Goal: Information Seeking & Learning: Learn about a topic

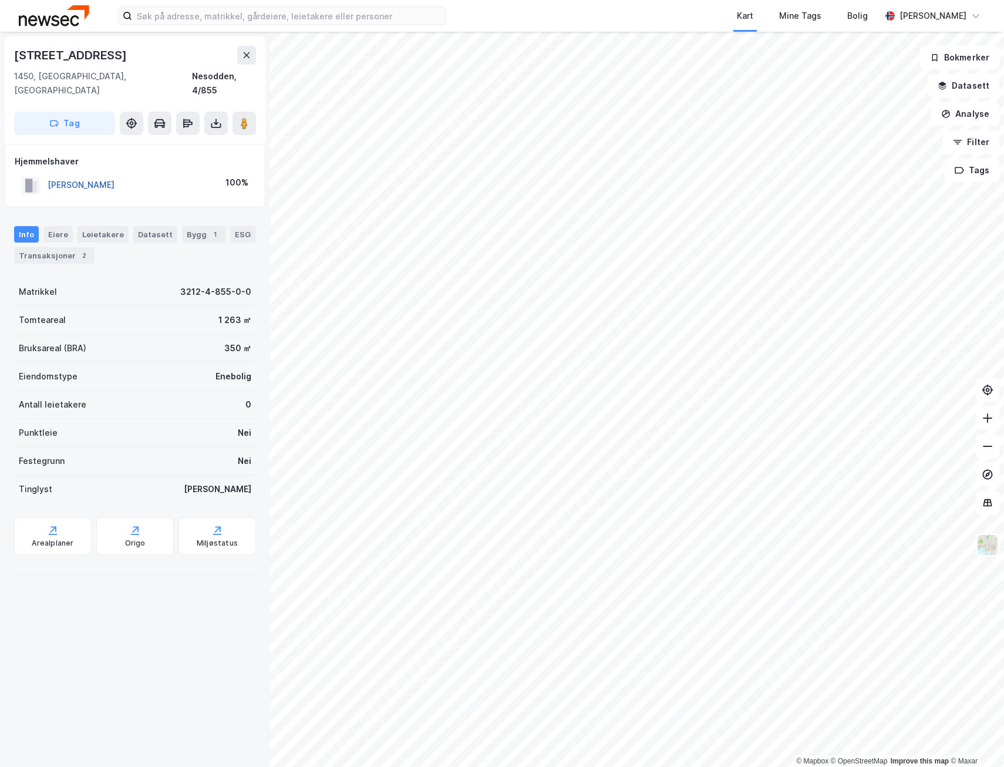
click at [0, 0] on button "[PERSON_NAME]" at bounding box center [0, 0] width 0 height 0
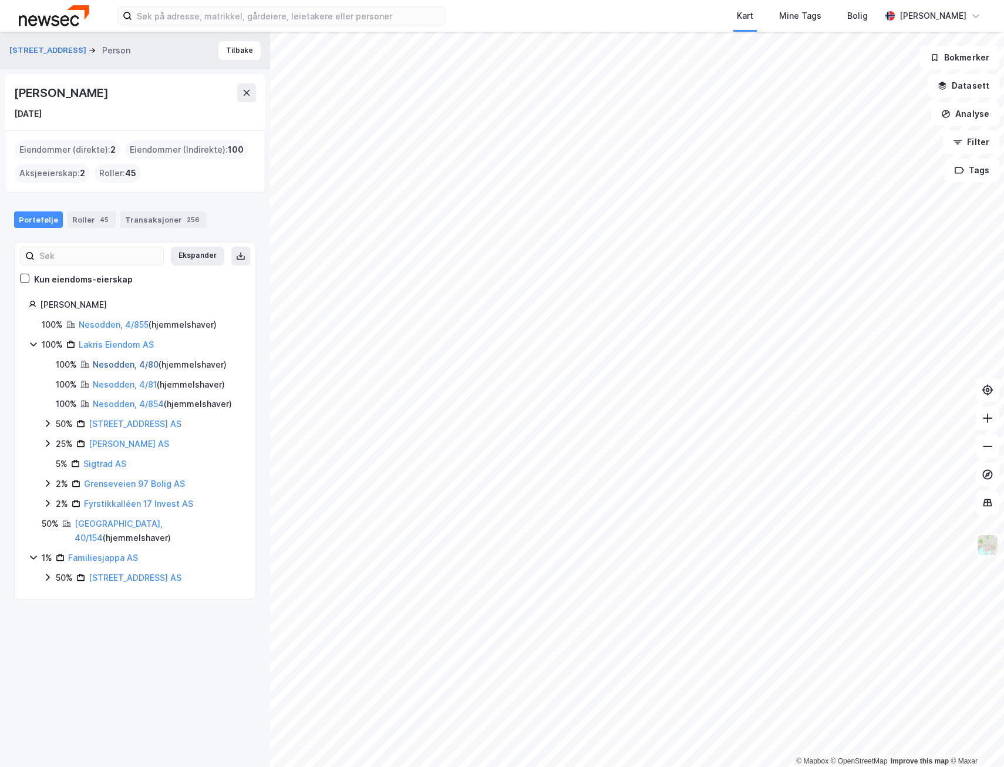
click at [120, 366] on link "Nesodden, 4/80" at bounding box center [126, 364] width 66 height 10
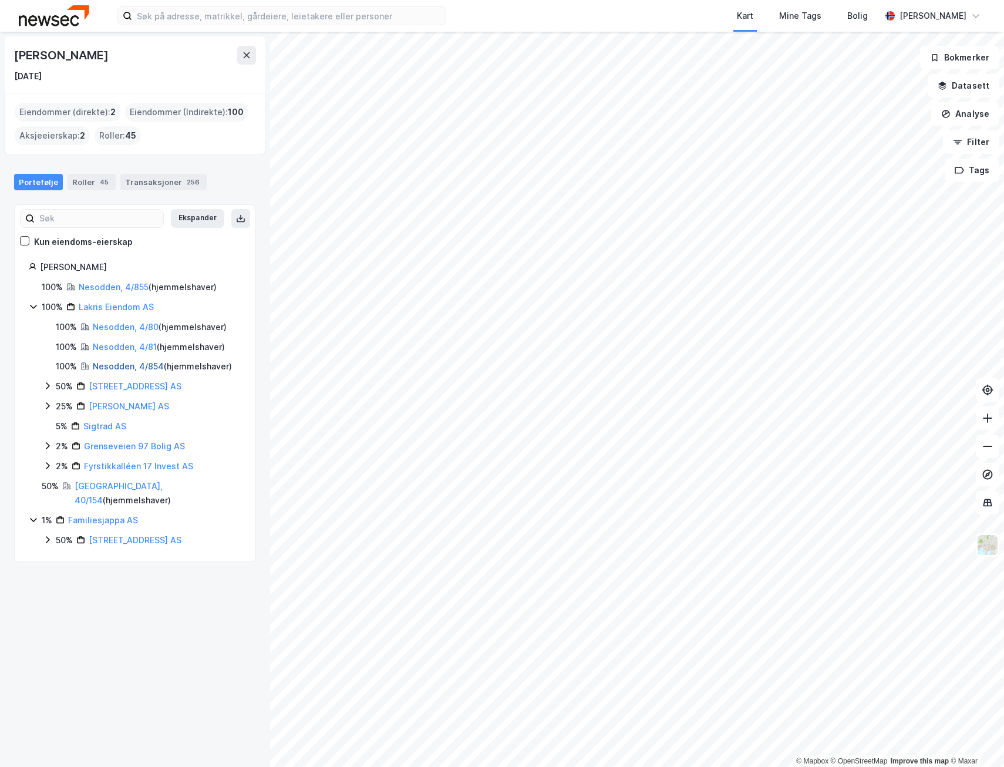
click at [118, 370] on link "Nesodden, 4/854" at bounding box center [128, 366] width 71 height 10
click at [116, 487] on link "[GEOGRAPHIC_DATA], 40/154" at bounding box center [119, 493] width 88 height 24
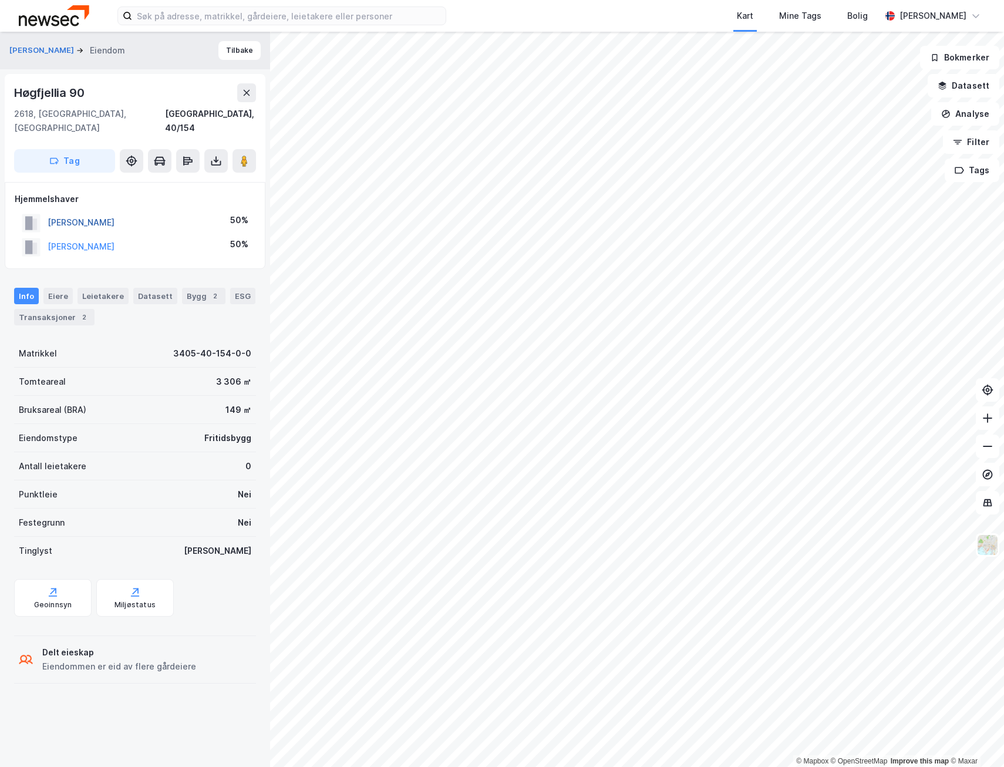
click at [0, 0] on button "[PERSON_NAME]" at bounding box center [0, 0] width 0 height 0
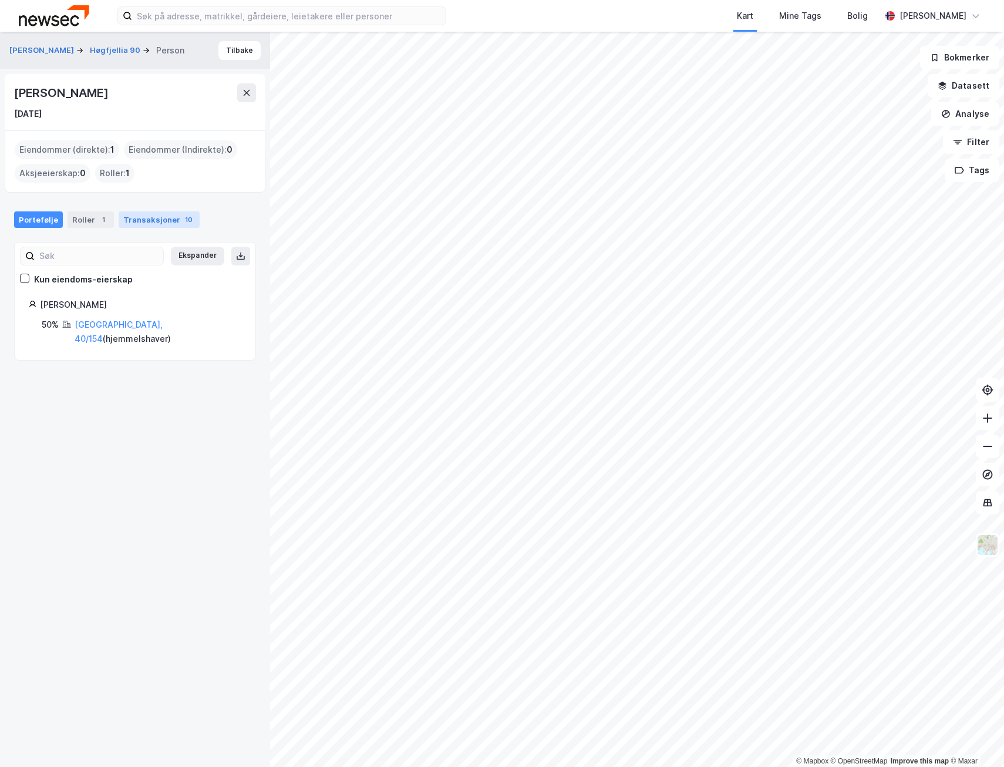
click at [151, 222] on div "Transaksjoner 10" at bounding box center [159, 219] width 81 height 16
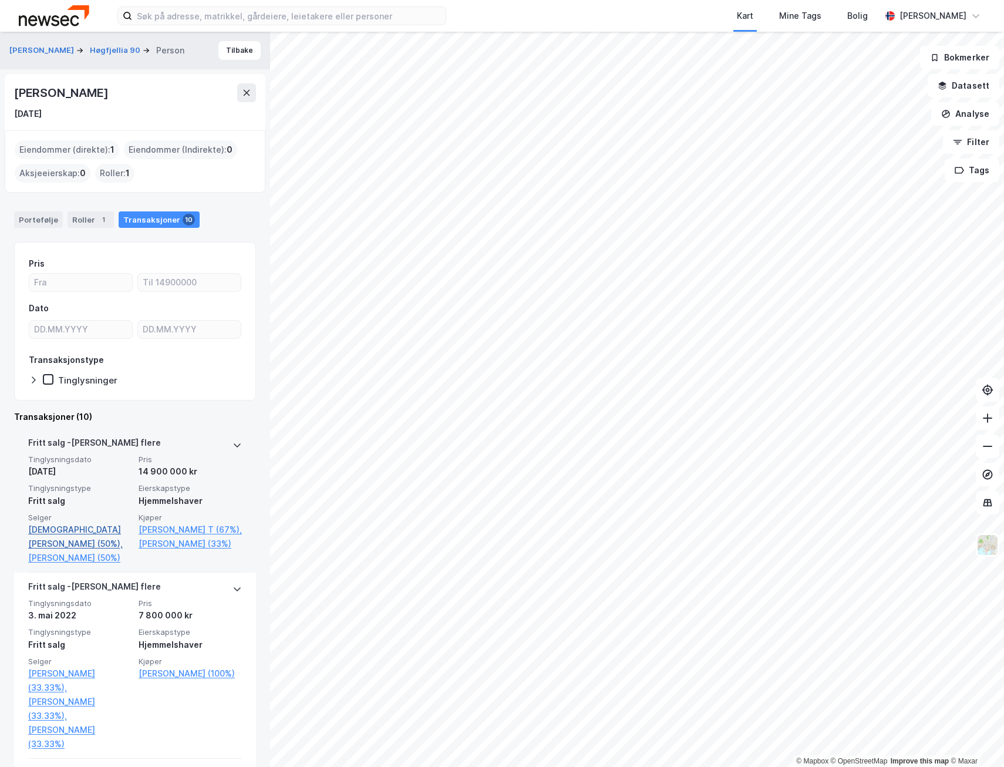
scroll to position [59, 0]
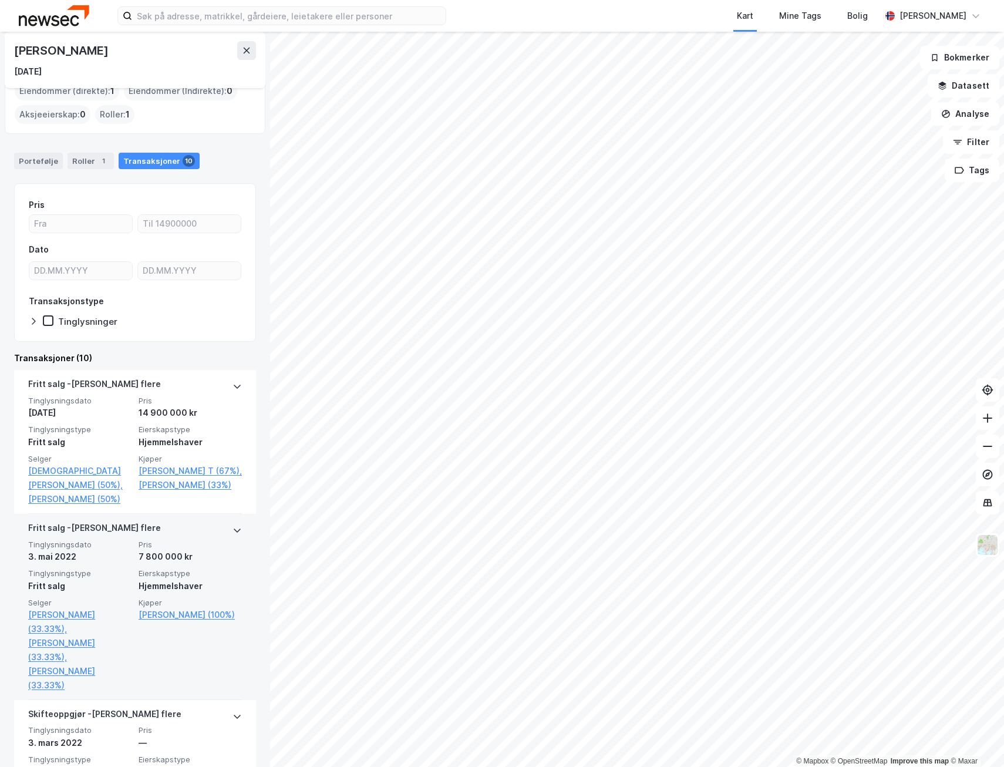
click at [72, 549] on span "Tinglysningsdato" at bounding box center [79, 544] width 103 height 10
click at [103, 729] on link "Nesodden, 1/986/0/19" at bounding box center [79, 726] width 103 height 14
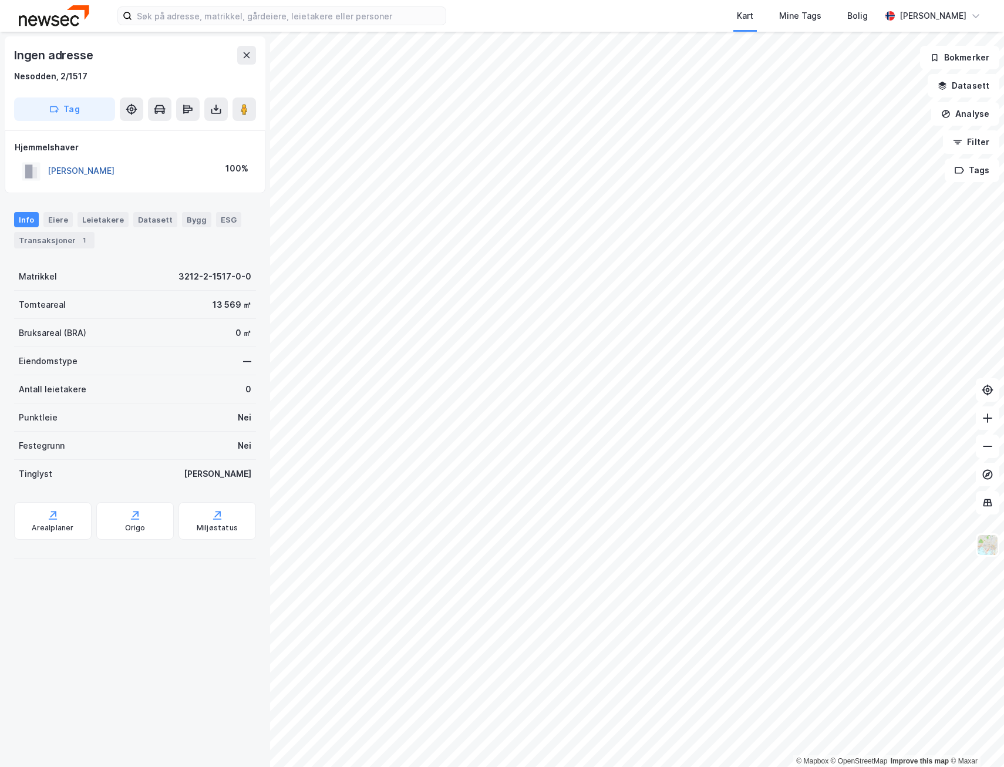
click at [0, 0] on button "[PERSON_NAME]" at bounding box center [0, 0] width 0 height 0
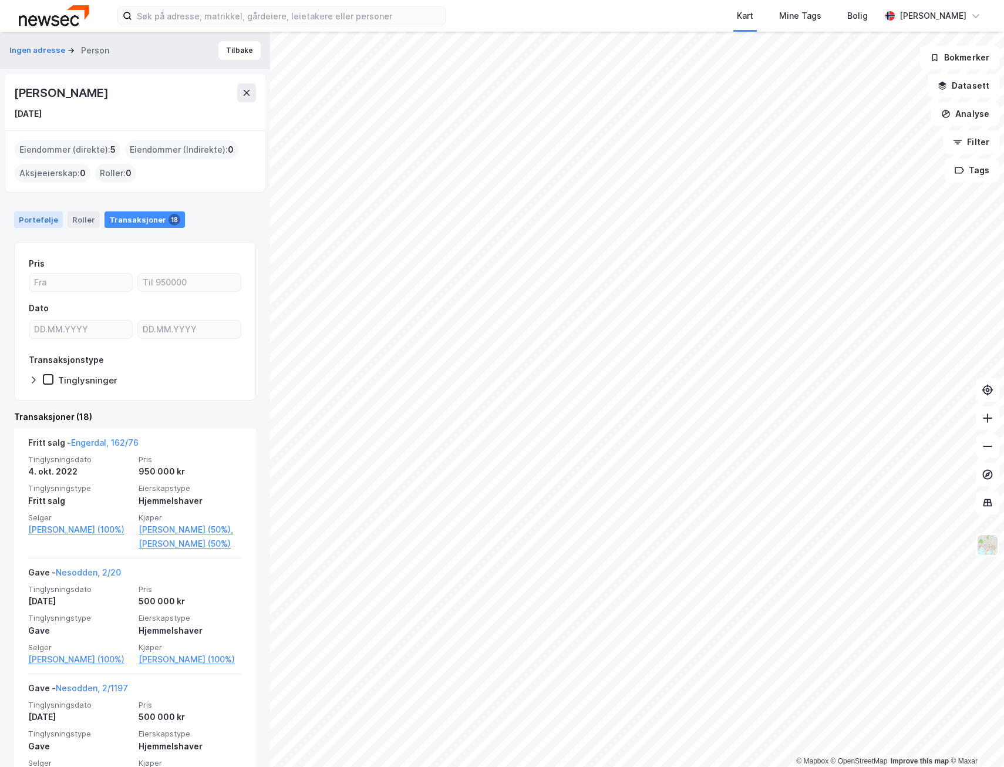
click at [28, 214] on div "Portefølje" at bounding box center [38, 219] width 49 height 16
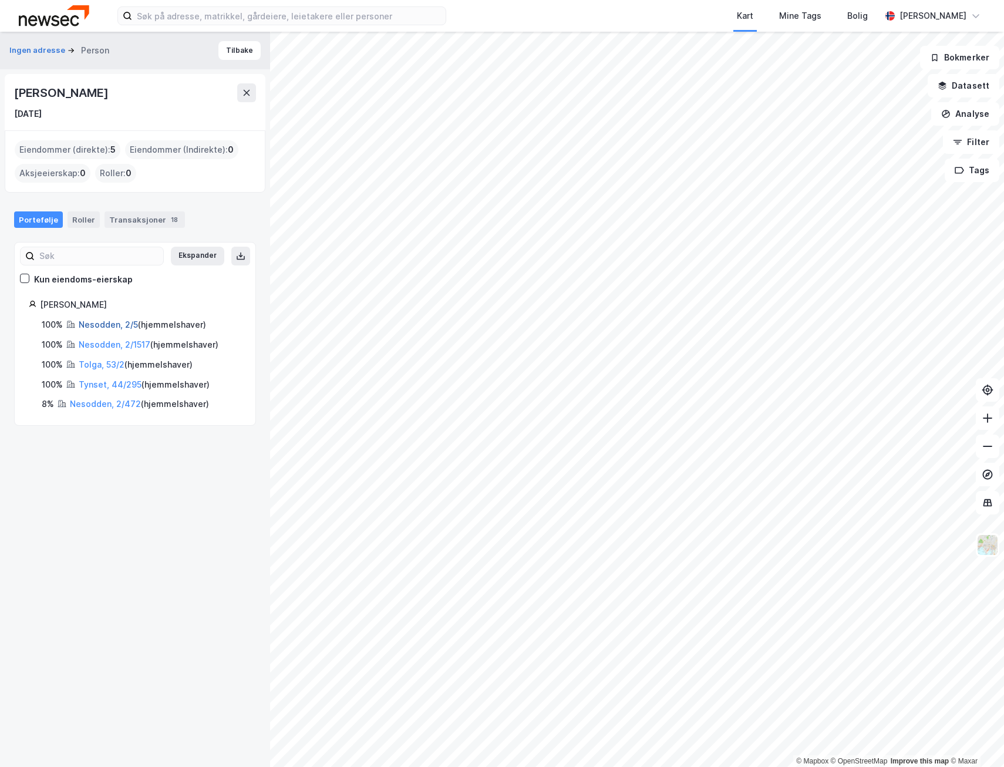
click at [119, 325] on link "Nesodden, 2/5" at bounding box center [108, 324] width 59 height 10
click at [119, 340] on link "Nesodden, 2/1517" at bounding box center [115, 344] width 72 height 10
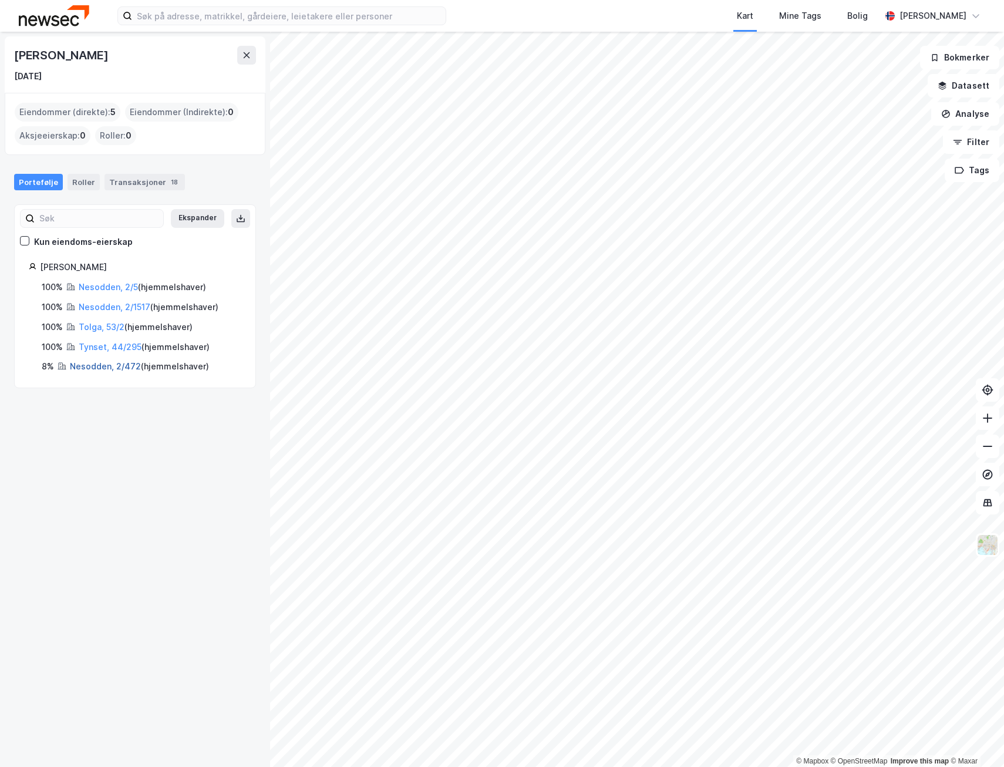
click at [119, 369] on link "Nesodden, 2/472" at bounding box center [105, 366] width 71 height 10
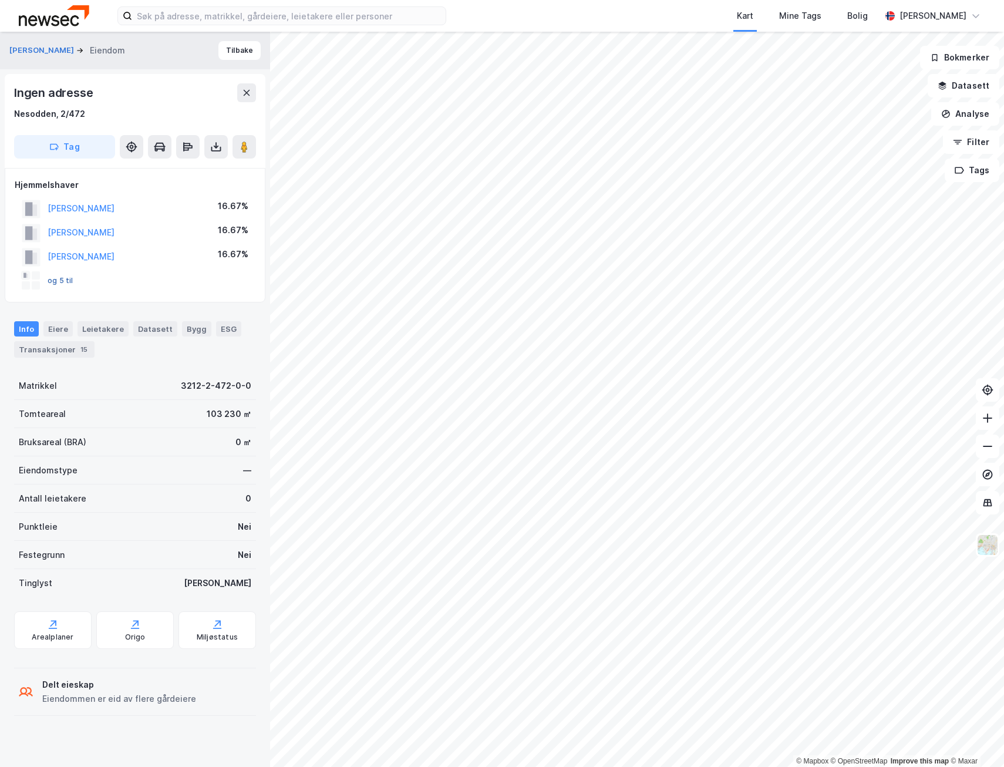
click at [0, 0] on button "og 5 til" at bounding box center [0, 0] width 0 height 0
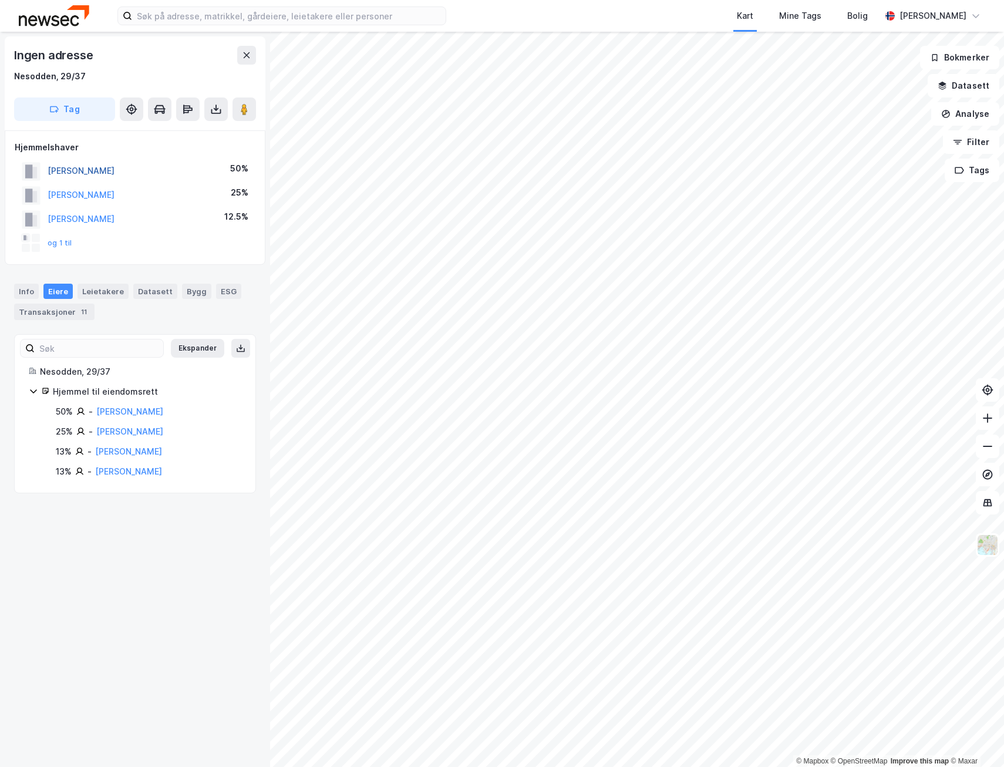
click at [0, 0] on button "[PERSON_NAME]" at bounding box center [0, 0] width 0 height 0
click at [132, 451] on link "[PERSON_NAME]" at bounding box center [128, 451] width 67 height 10
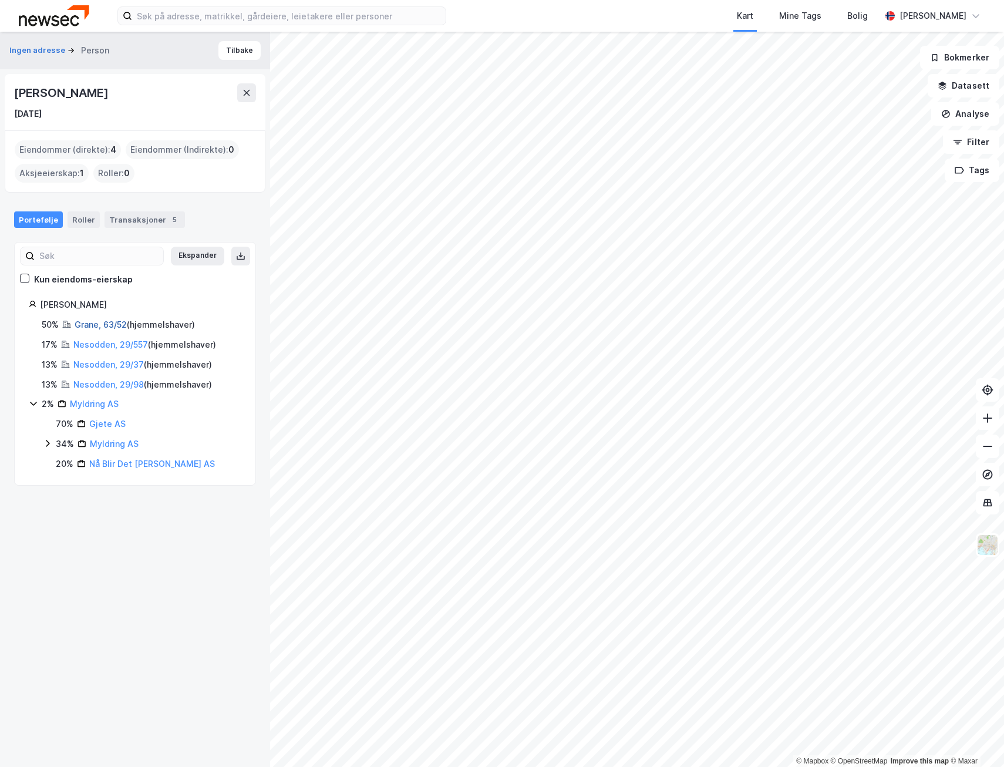
click at [119, 323] on link "Grane, 63/52" at bounding box center [101, 324] width 52 height 10
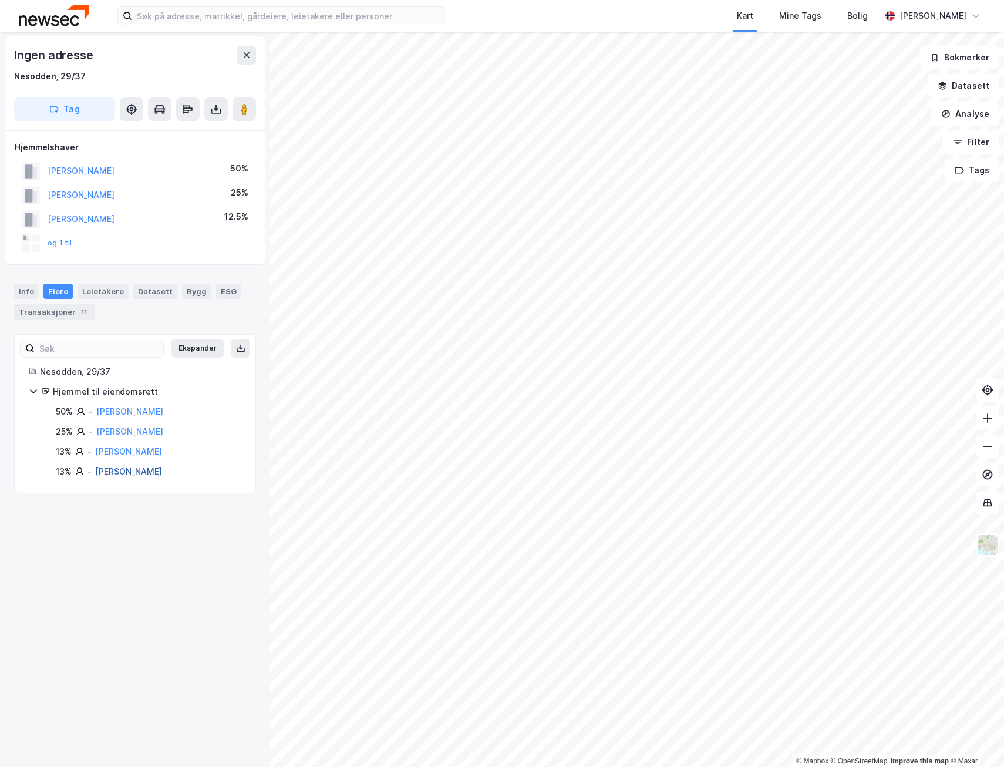
click at [137, 471] on link "[PERSON_NAME]" at bounding box center [128, 471] width 67 height 10
click at [143, 432] on link "[PERSON_NAME]" at bounding box center [129, 431] width 67 height 10
click at [29, 285] on div "Info" at bounding box center [26, 290] width 25 height 15
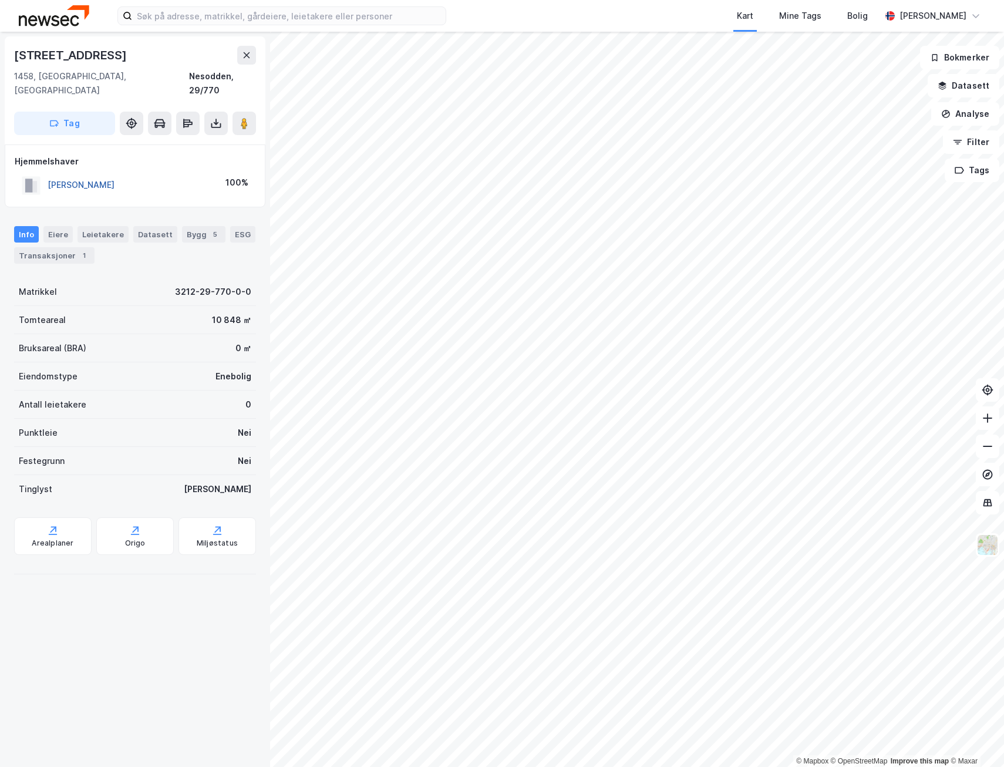
click at [0, 0] on button "[PERSON_NAME]" at bounding box center [0, 0] width 0 height 0
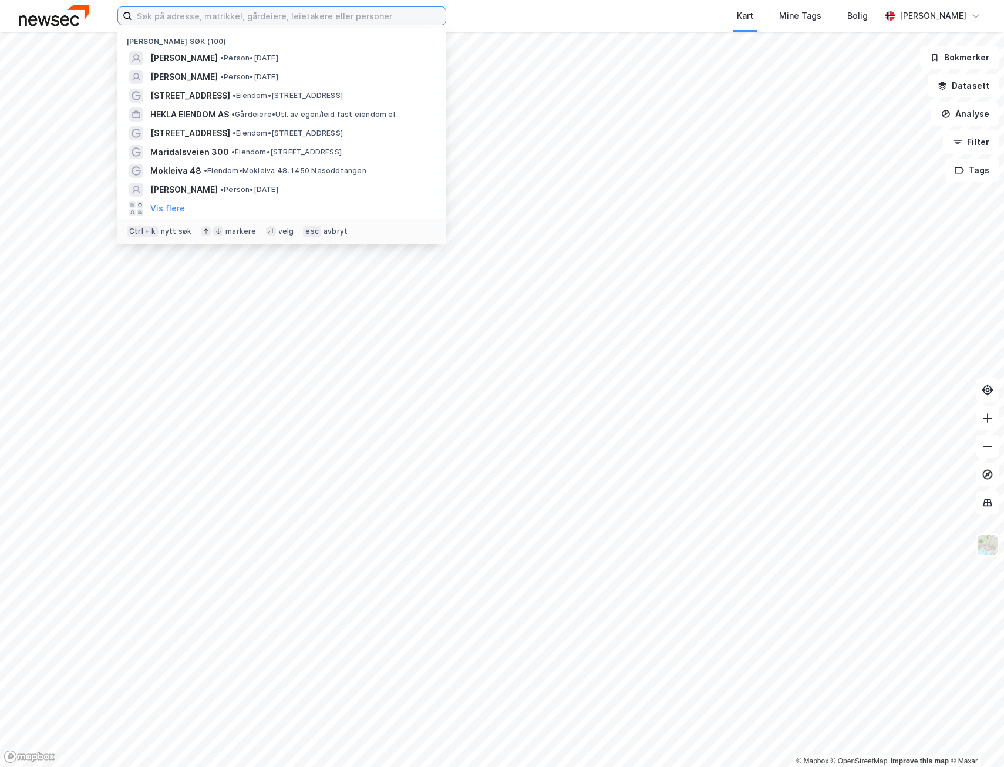
click at [275, 16] on input at bounding box center [288, 16] width 313 height 18
paste input "Pottemakerveien 8"
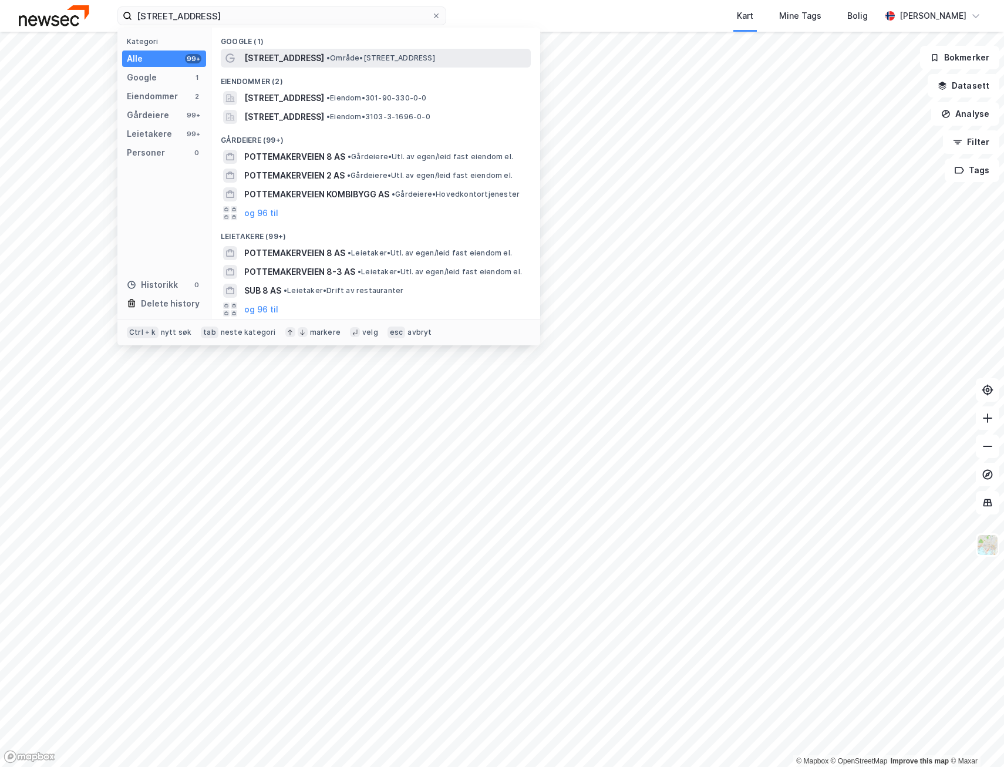
click at [307, 55] on span "Pottemakerveien 8" at bounding box center [284, 58] width 80 height 14
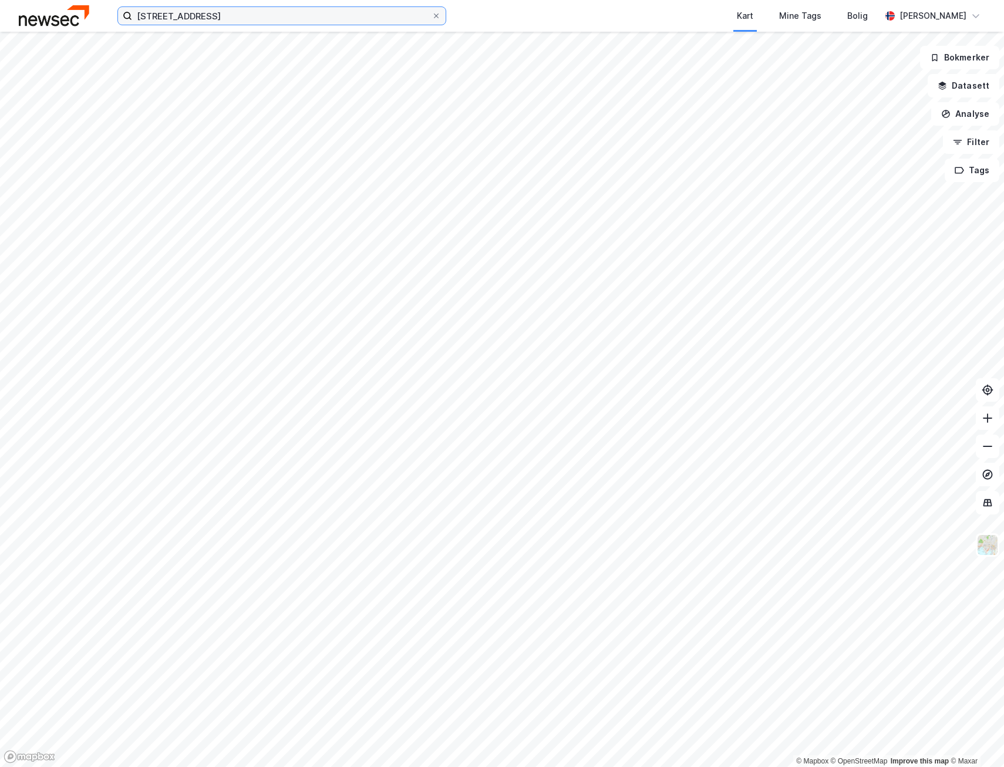
click at [262, 12] on input "Pottemakerveien 8" at bounding box center [281, 16] width 299 height 18
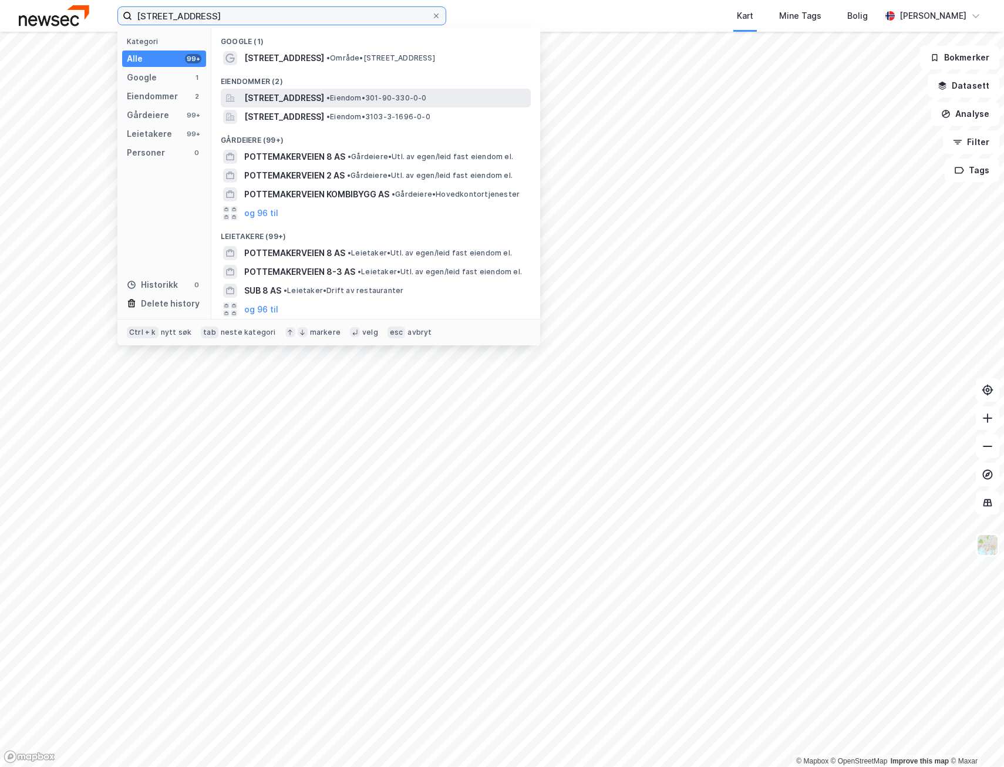
type input "Pottemakerveien 8"
click at [324, 100] on span "Pottemakerveien 8, 0954, OSLO, OSLO" at bounding box center [284, 98] width 80 height 14
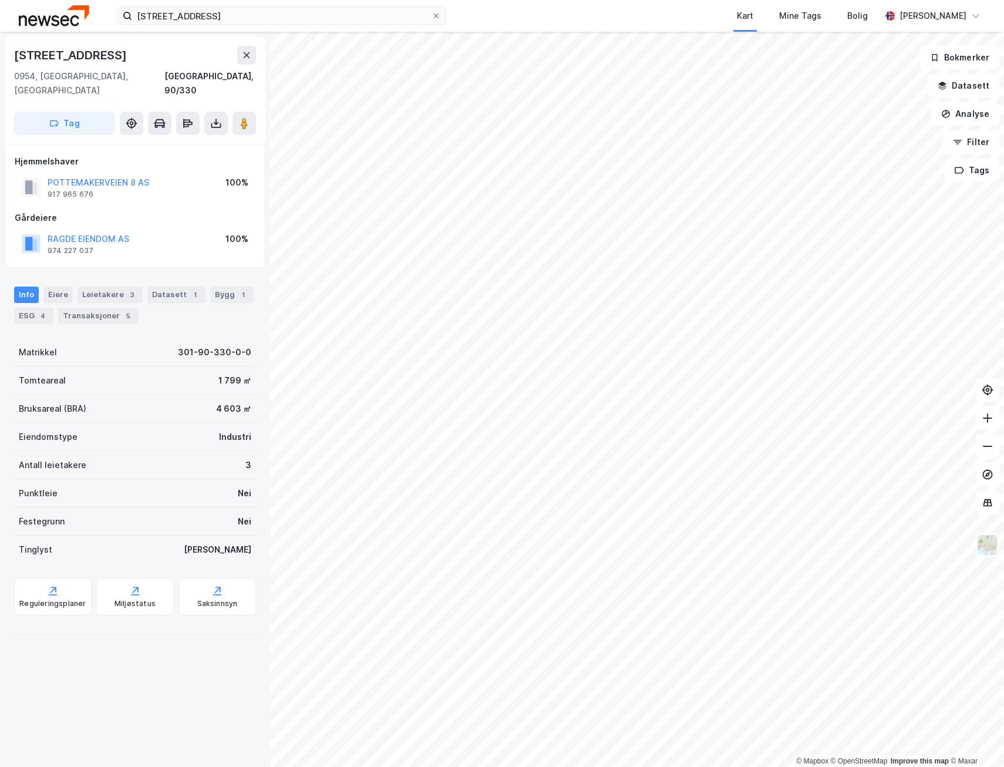
click at [1003, 219] on html "Pottemakerveien 8 Kart Mine Tags Bolig kristoffer langrind © Mapbox © OpenStree…" at bounding box center [502, 383] width 1004 height 767
